Goal: Navigation & Orientation: Find specific page/section

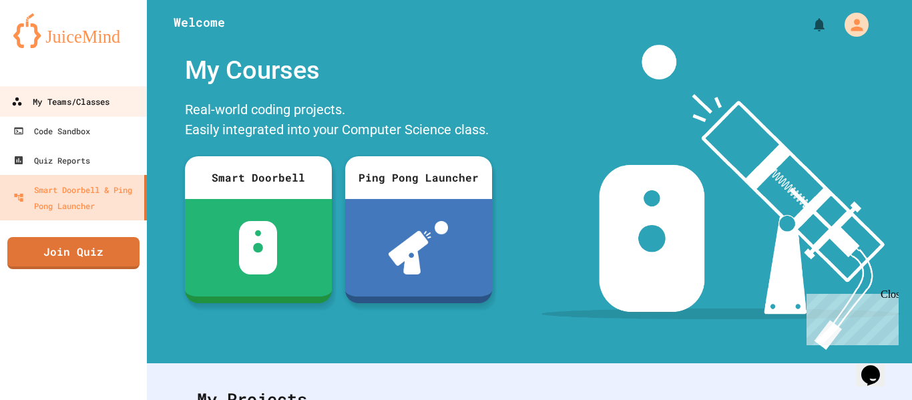
click at [126, 104] on link "My Teams/Classes" at bounding box center [74, 101] width 152 height 30
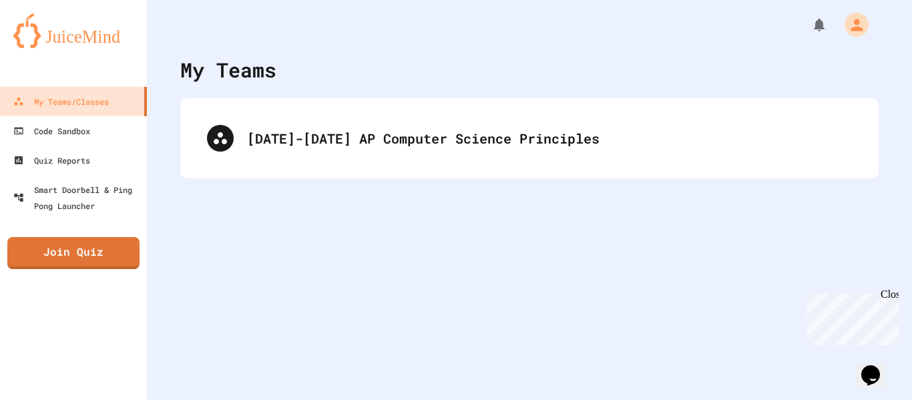
click at [321, 169] on div "[DATE]-[DATE] AP Computer Science Principles" at bounding box center [529, 138] width 698 height 80
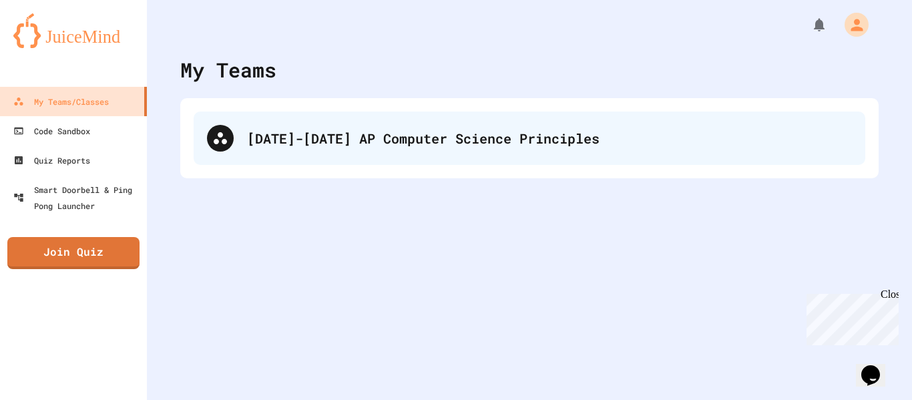
click at [335, 148] on div "[DATE]-[DATE] AP Computer Science Principles" at bounding box center [529, 137] width 671 height 53
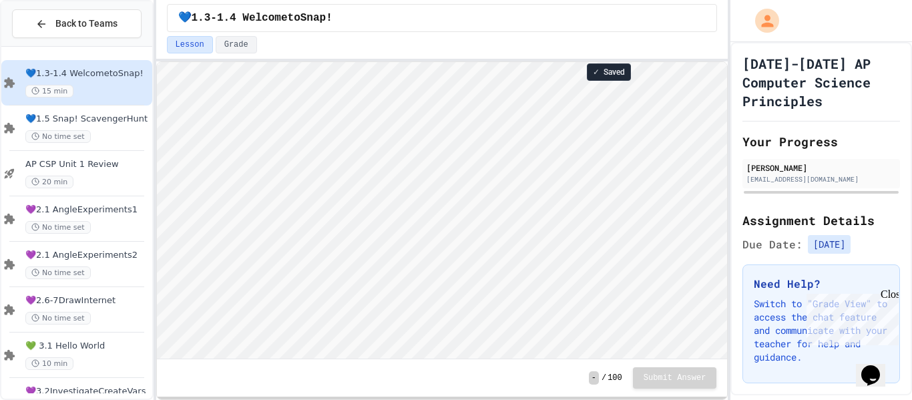
scroll to position [1, 0]
click at [727, 62] on html "Loading project... ! Error Loading Project There was an error loading the proje…" at bounding box center [441, 62] width 571 height 0
click at [727, 131] on div "**********" at bounding box center [456, 200] width 912 height 400
